Goal: Download file/media

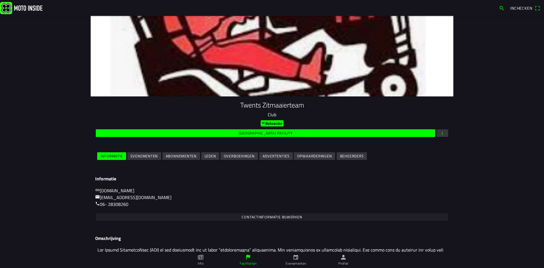
click at [0, 0] on slot "Evenementen" at bounding box center [0, 0] width 0 height 0
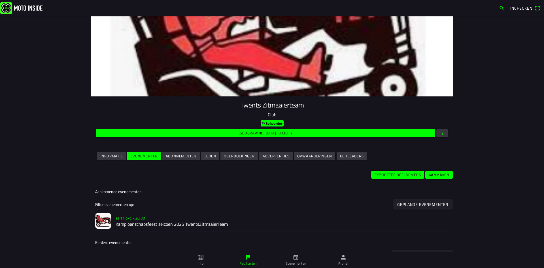
click at [222, 223] on h2 "Kampioenschapsfeest seizoen 2025 TwentsZitmaaierTeam" at bounding box center [282, 223] width 333 height 5
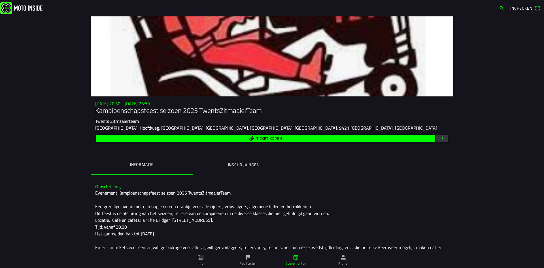
click at [232, 164] on ion-label "Inschrijvingen" at bounding box center [243, 165] width 31 height 6
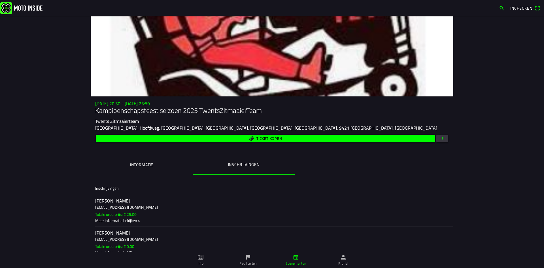
click at [442, 141] on span "button" at bounding box center [442, 139] width 5 height 8
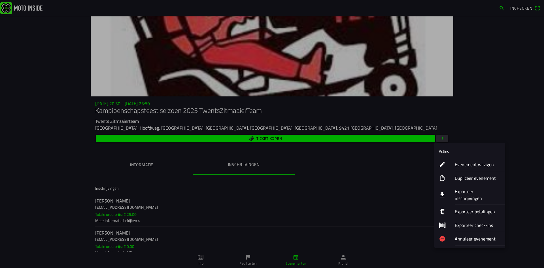
click at [475, 191] on ion-label "Exporteer inschrijvingen" at bounding box center [478, 195] width 46 height 14
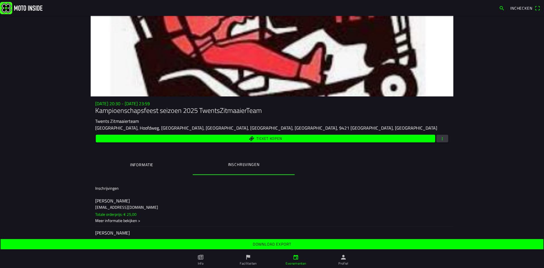
click at [300, 248] on span "Download export" at bounding box center [272, 244] width 534 height 10
